Goal: Communication & Community: Answer question/provide support

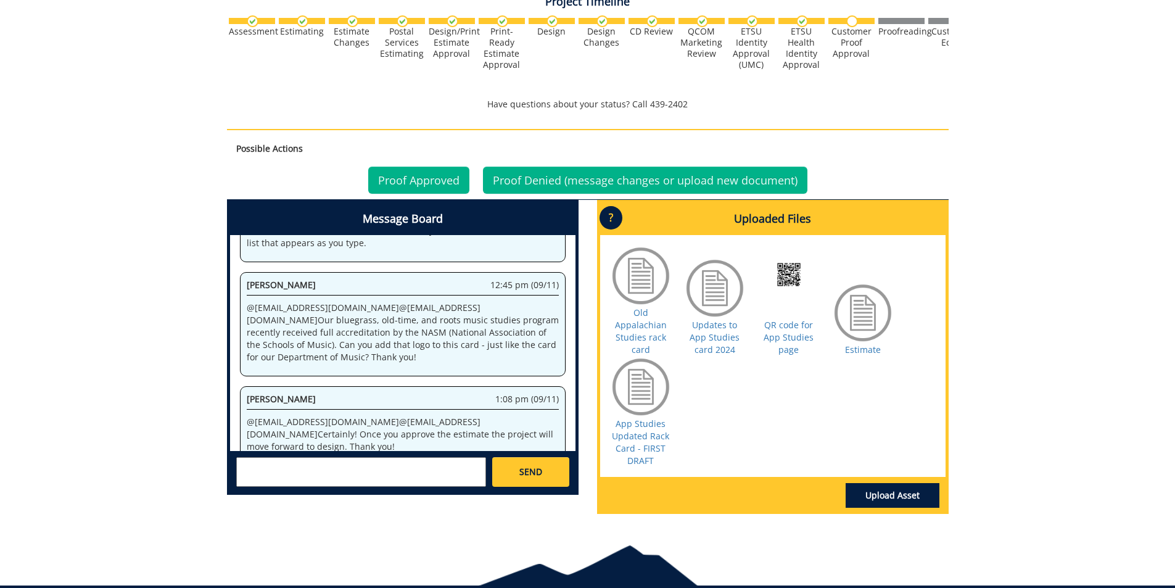
scroll to position [471, 0]
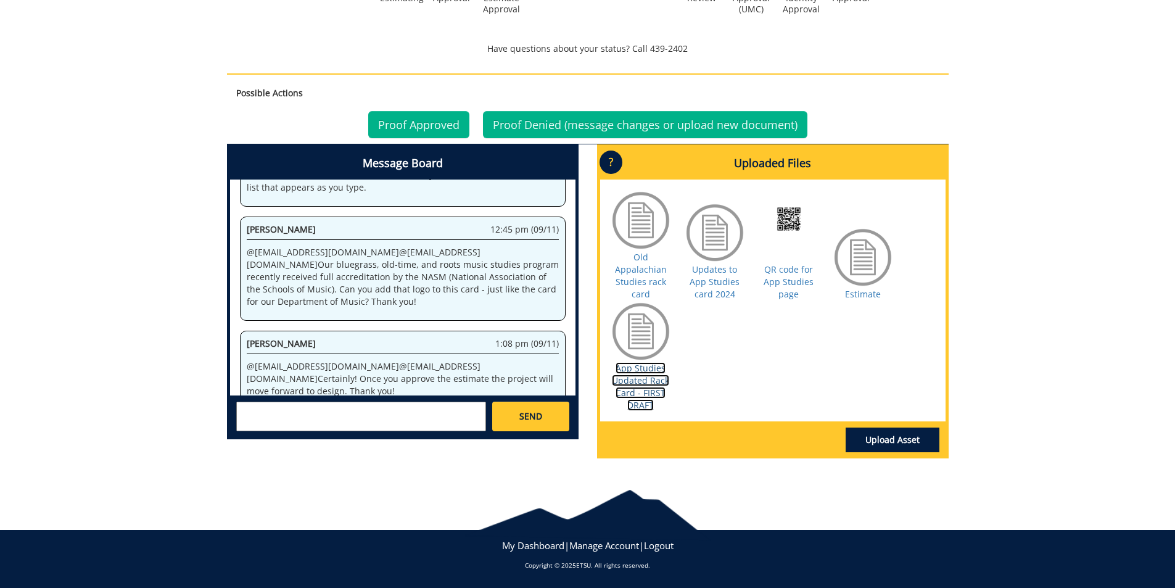
click at [660, 377] on link "App Studies Updated Rack Card - FIRST DRAFT" at bounding box center [640, 386] width 57 height 49
click at [273, 415] on textarea at bounding box center [361, 417] width 250 height 30
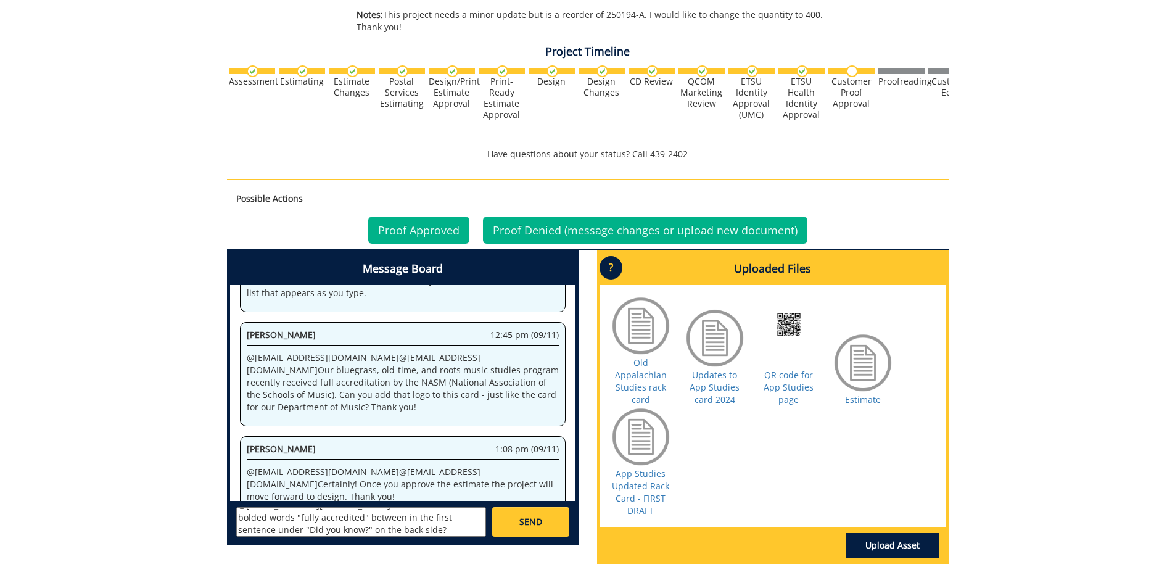
scroll to position [348, 0]
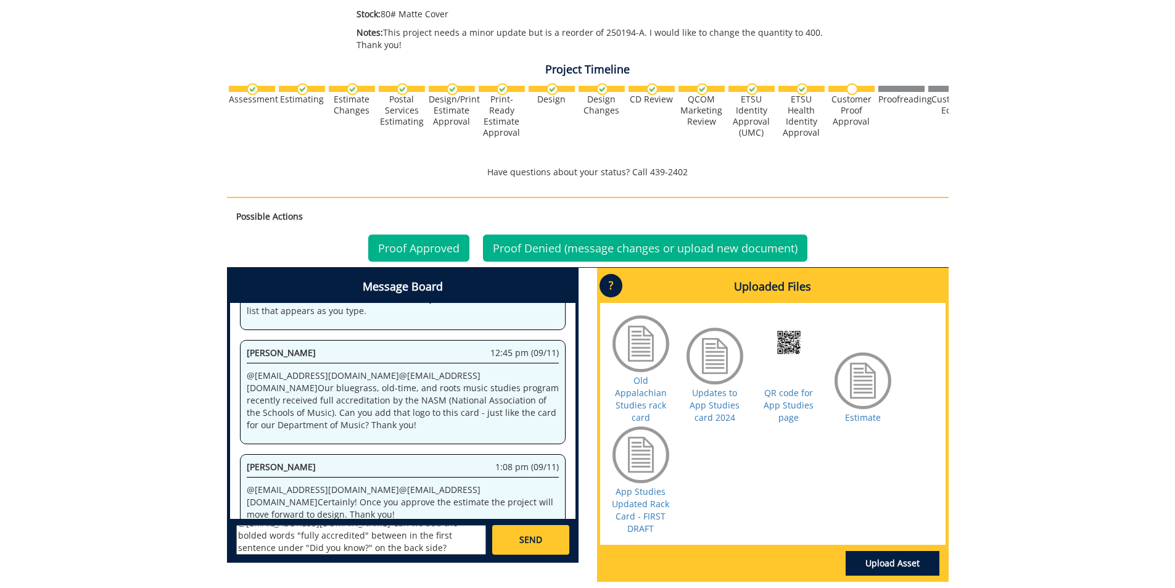
click at [301, 536] on textarea "@[EMAIL_ADDRESS][DOMAIN_NAME] Can we add the bolded words "fully accredited" be…" at bounding box center [361, 540] width 250 height 30
paste textarea "The department offers the world’s largest and most renowned program in [GEOGRAP…"
click at [367, 542] on textarea "@[EMAIL_ADDRESS][DOMAIN_NAME] Can we add the bolded words "fully accredited" be…" at bounding box center [361, 540] width 250 height 30
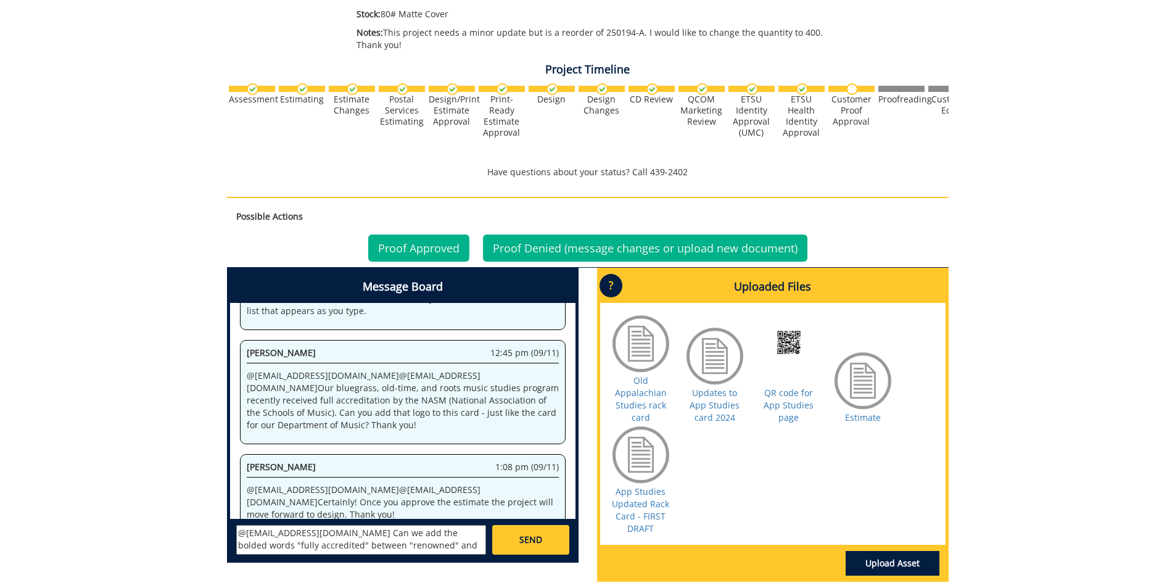
type textarea "@[EMAIL_ADDRESS][DOMAIN_NAME] Can we add the bolded words "fully accredited" be…"
click at [529, 538] on span "SEND" at bounding box center [531, 540] width 23 height 12
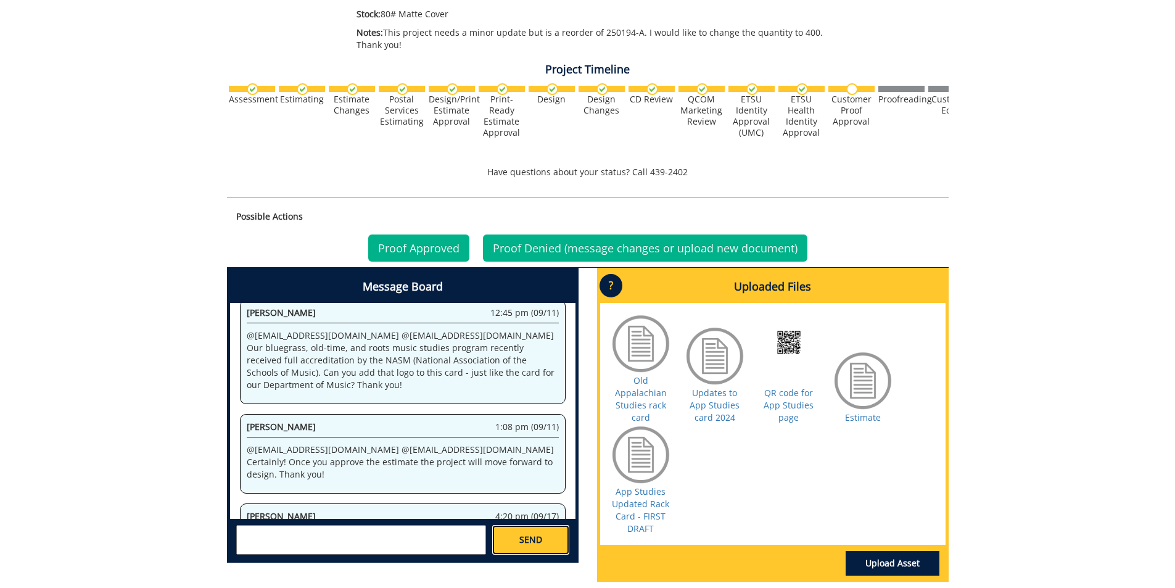
scroll to position [1707, 0]
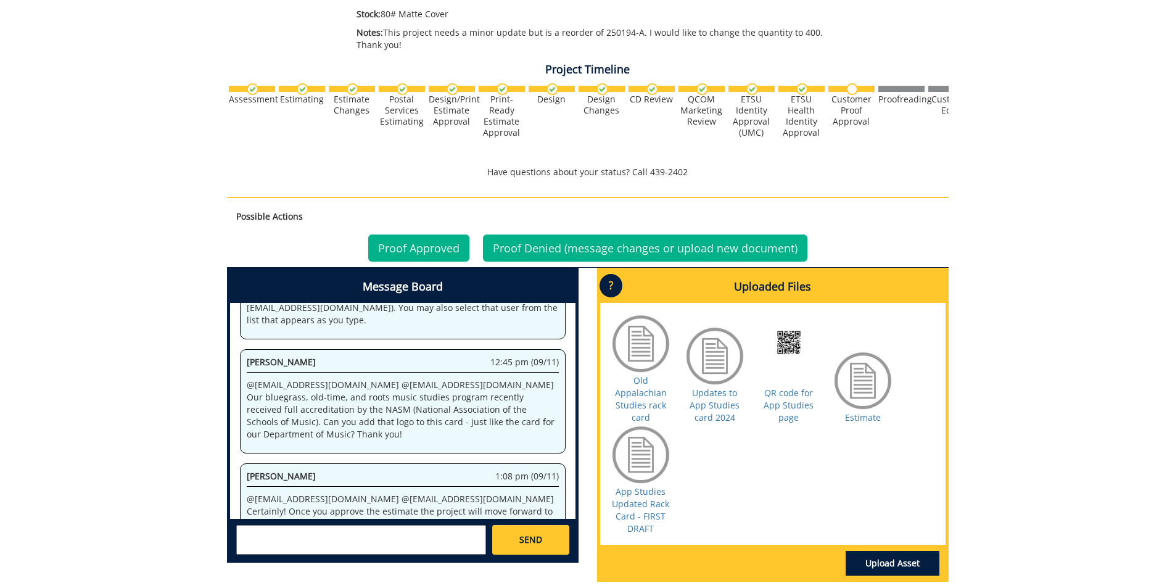
click at [266, 535] on textarea at bounding box center [361, 540] width 250 height 30
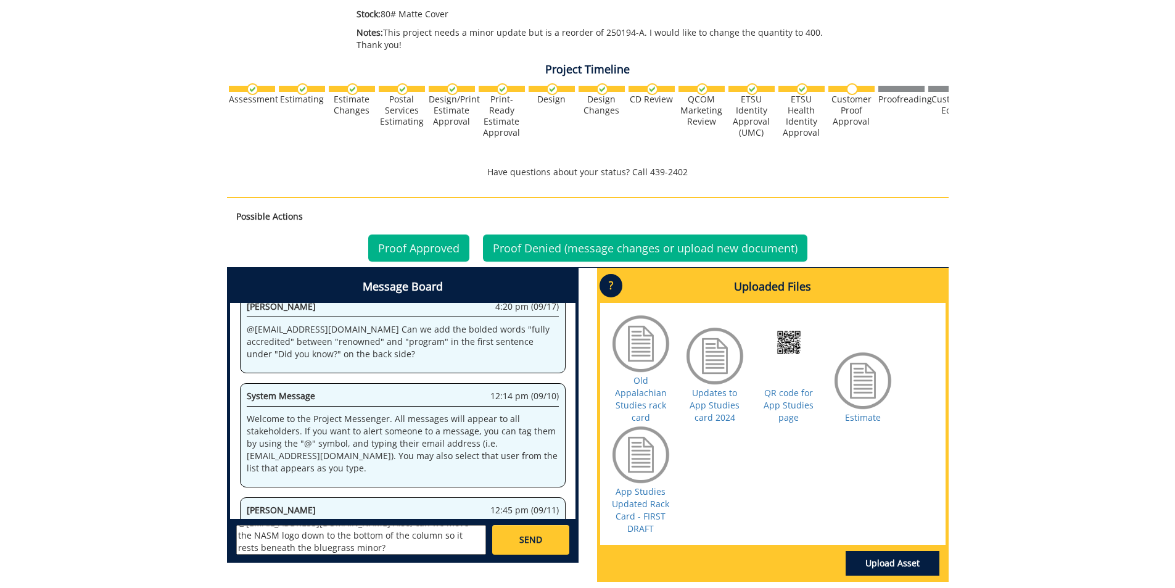
scroll to position [22, 0]
type textarea "@[EMAIL_ADDRESS][DOMAIN_NAME] Also, can we move the NASM logo down to the botto…"
click at [545, 547] on link "SEND" at bounding box center [530, 540] width 77 height 30
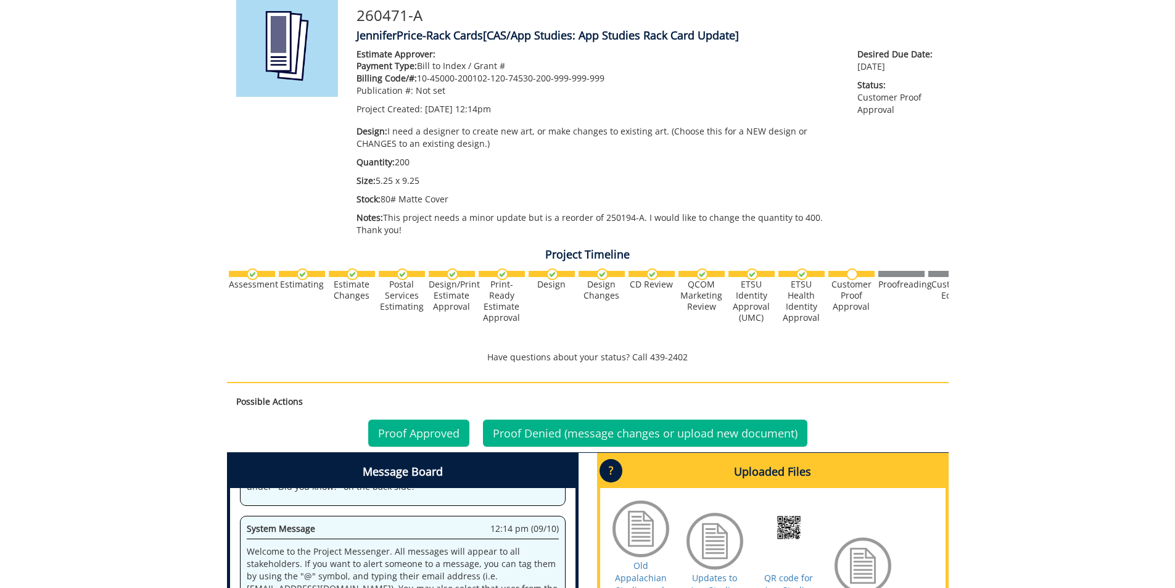
scroll to position [0, 0]
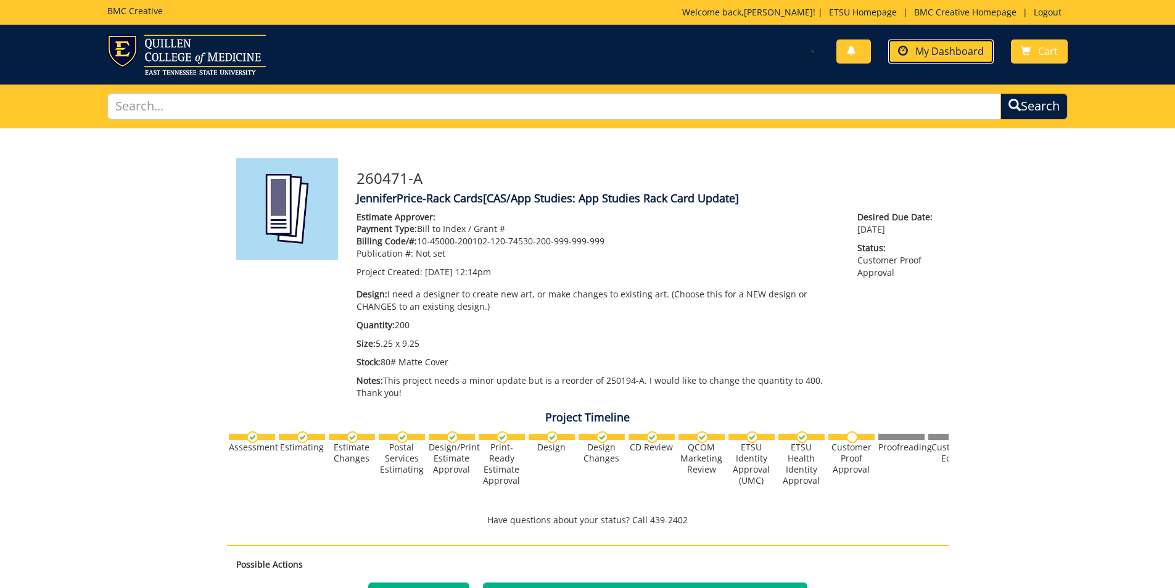
click at [965, 50] on span "My Dashboard" at bounding box center [950, 51] width 68 height 14
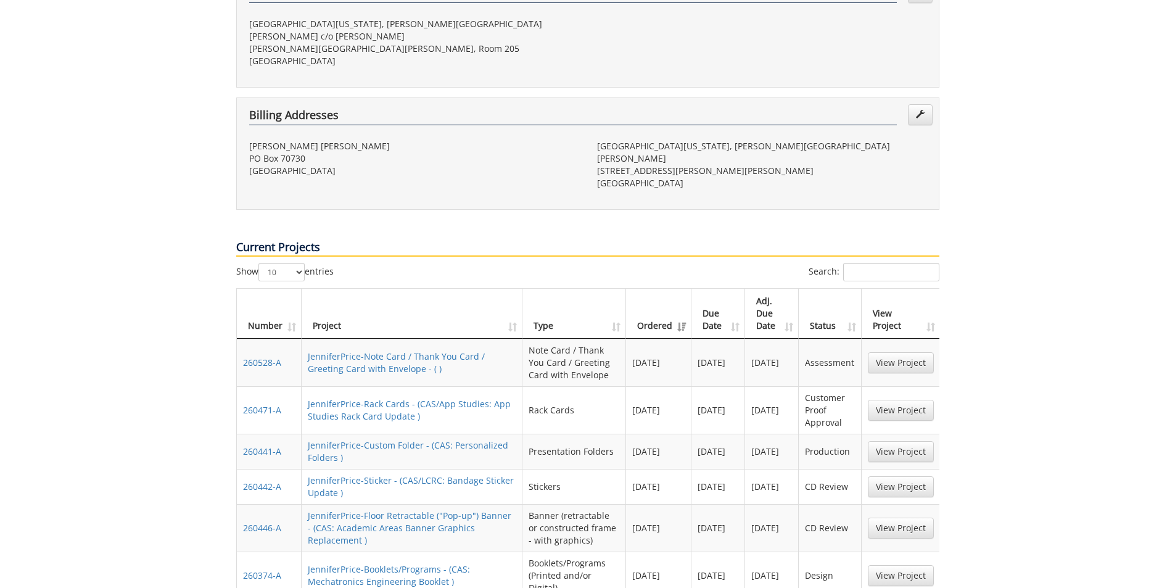
scroll to position [370, 0]
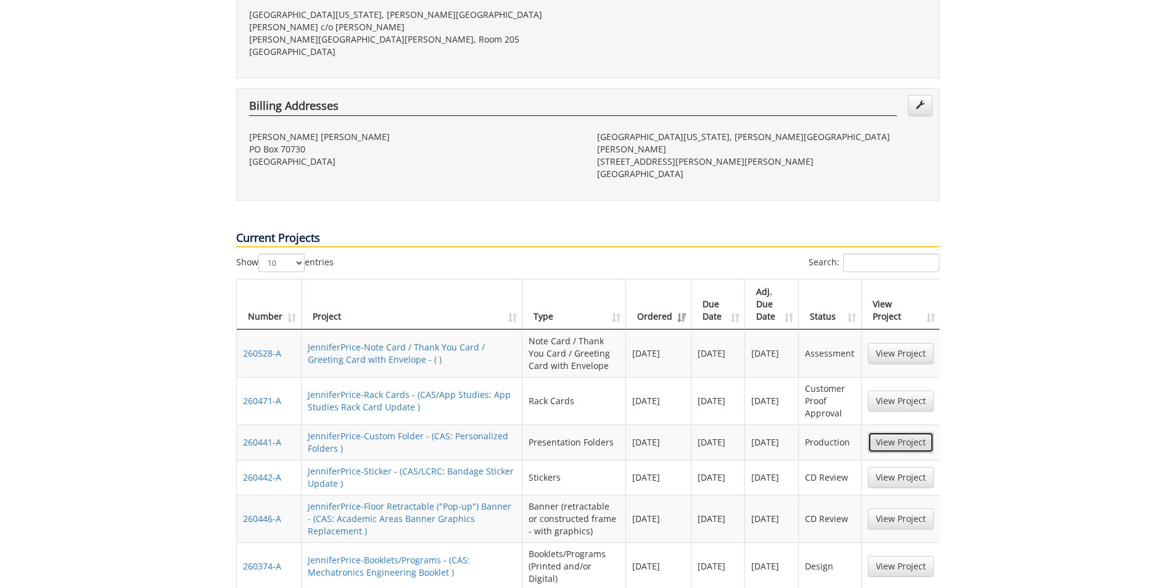
click at [908, 432] on link "View Project" at bounding box center [901, 442] width 66 height 21
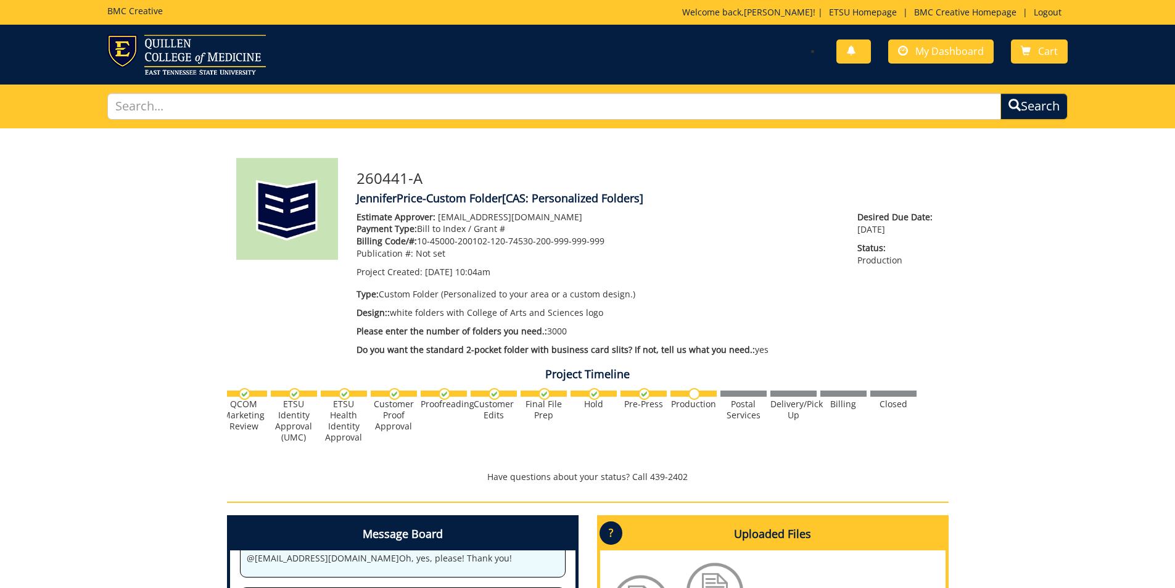
scroll to position [0, 484]
